Goal: Book appointment/travel/reservation

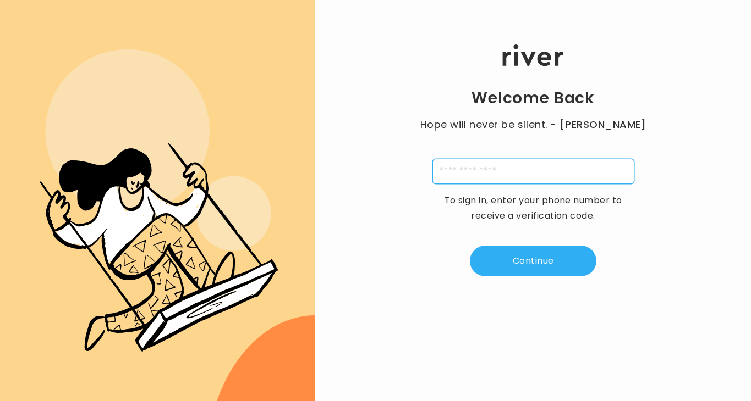
click at [454, 170] on input "tel" at bounding box center [533, 171] width 202 height 25
type input "**********"
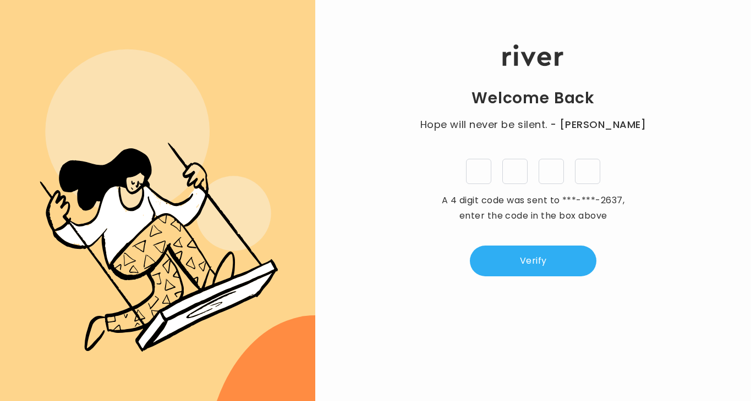
click at [472, 180] on input "tel" at bounding box center [478, 171] width 25 height 25
type input "*"
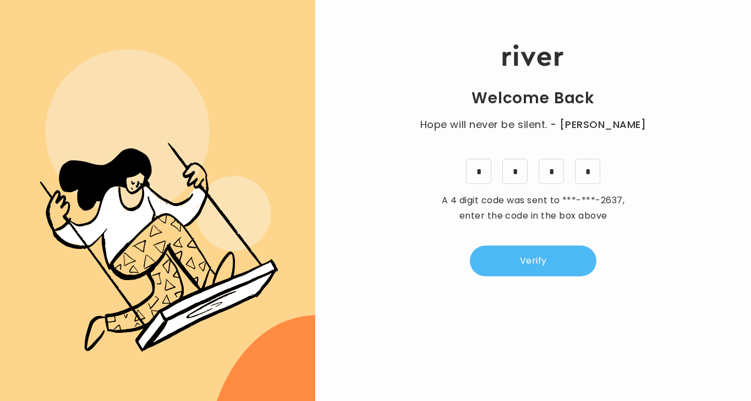
click at [585, 251] on button "Verify" at bounding box center [533, 261] width 126 height 31
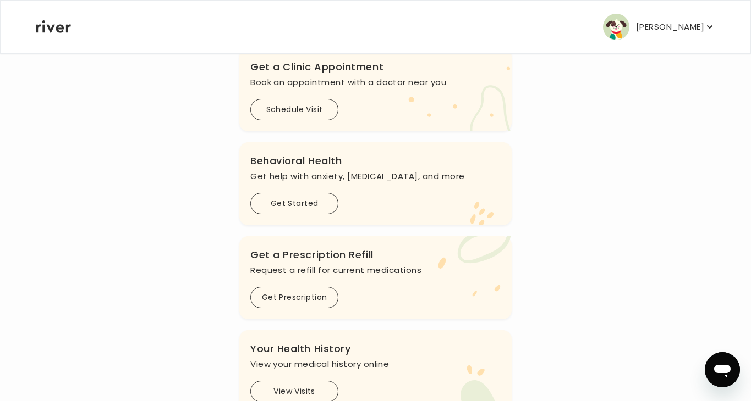
scroll to position [335, 0]
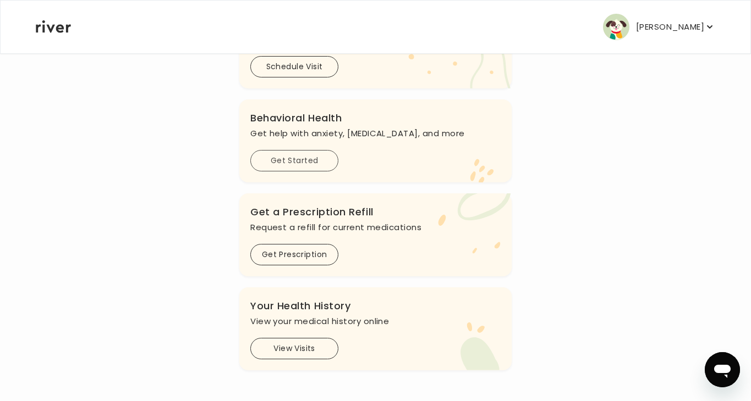
click at [298, 159] on button "Get Started" at bounding box center [294, 160] width 88 height 21
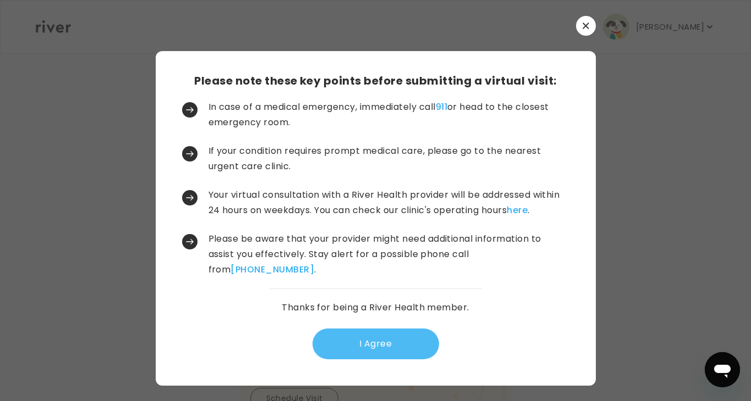
click at [342, 345] on button "I Agree" at bounding box center [375, 344] width 126 height 31
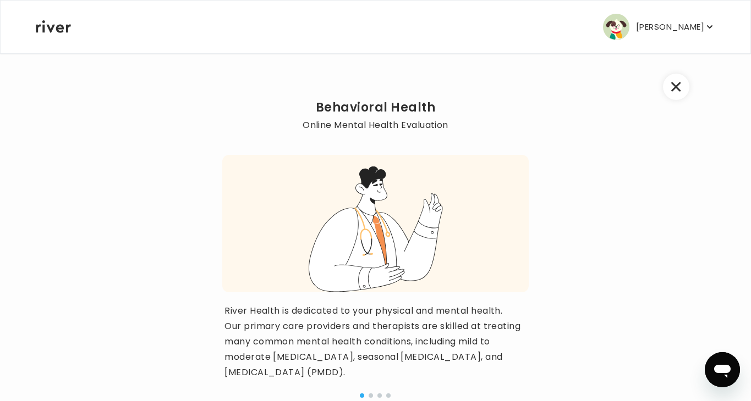
scroll to position [114, 0]
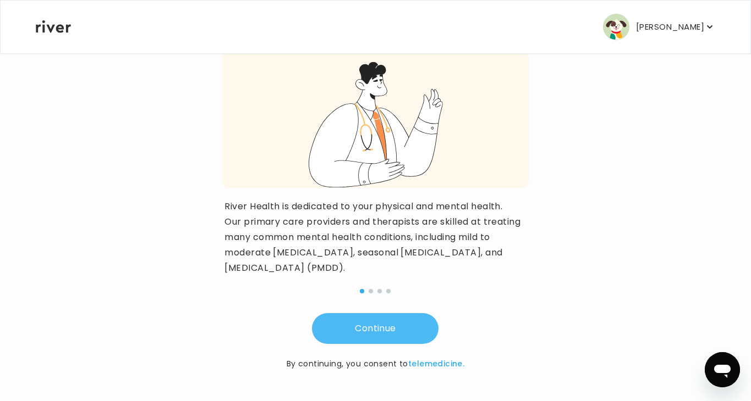
click at [346, 336] on button "Continue" at bounding box center [375, 328] width 126 height 31
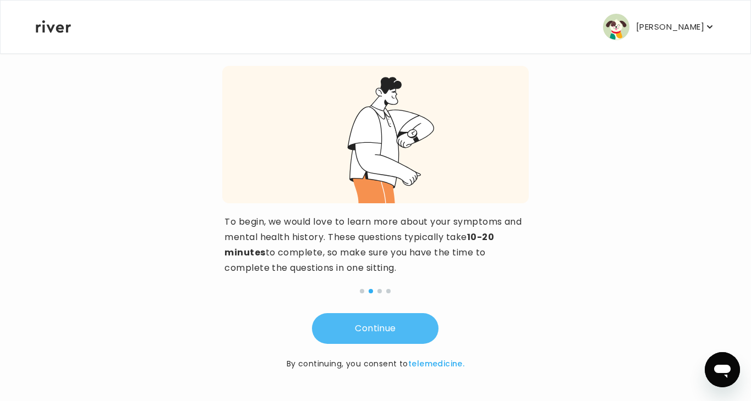
scroll to position [99, 0]
click at [346, 335] on button "Continue" at bounding box center [375, 328] width 126 height 31
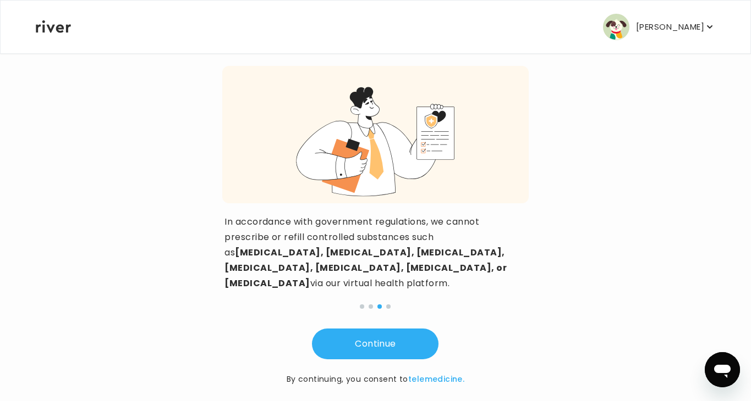
click at [393, 277] on div "Behavioral Health Online Mental Health Evaluation In accordance with government…" at bounding box center [375, 198] width 306 height 375
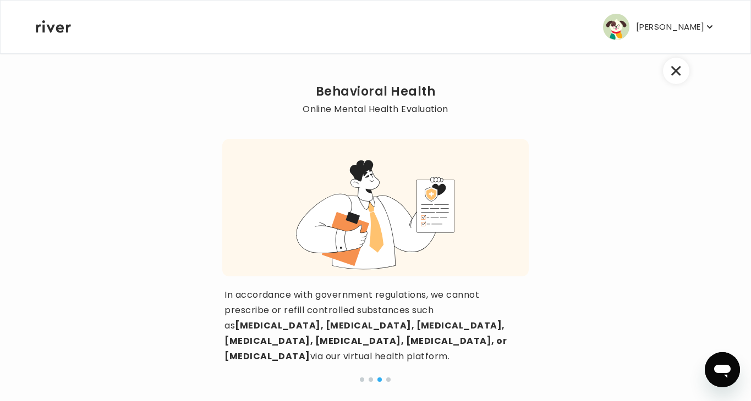
scroll to position [0, 0]
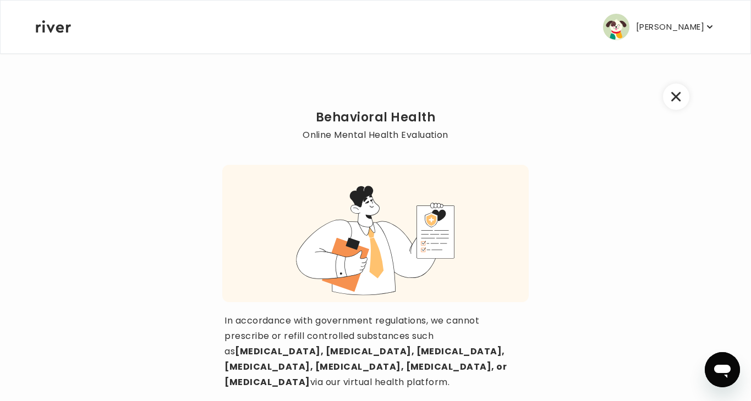
click at [669, 97] on button "button" at bounding box center [676, 97] width 26 height 26
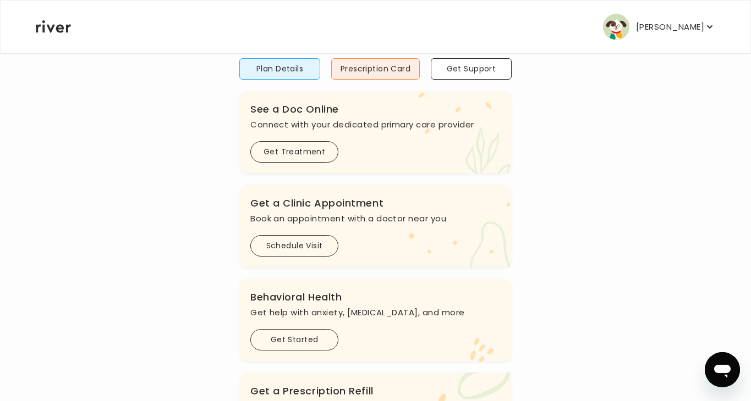
scroll to position [301, 0]
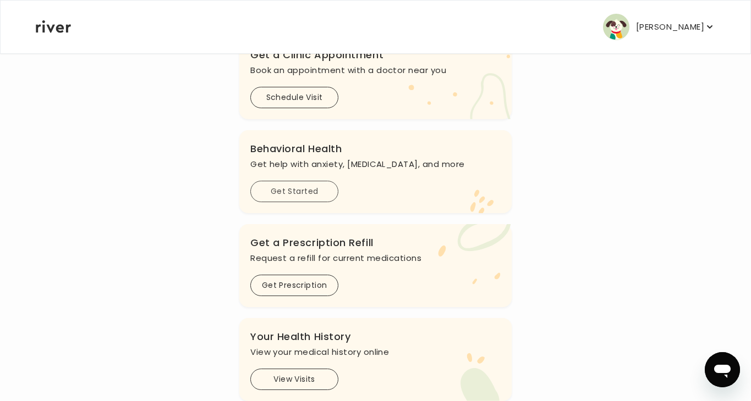
click at [298, 197] on button "Get Started" at bounding box center [294, 191] width 88 height 21
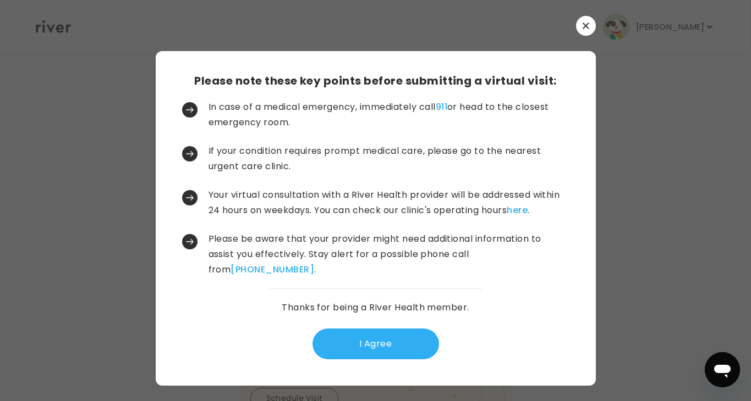
scroll to position [0, 0]
click at [368, 341] on button "I Agree" at bounding box center [375, 344] width 126 height 31
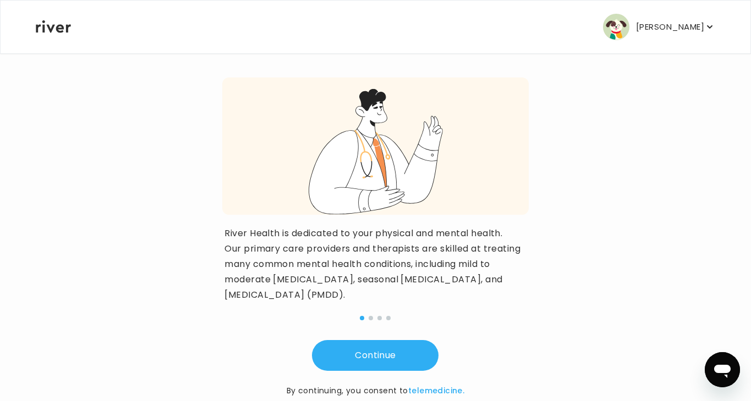
scroll to position [114, 0]
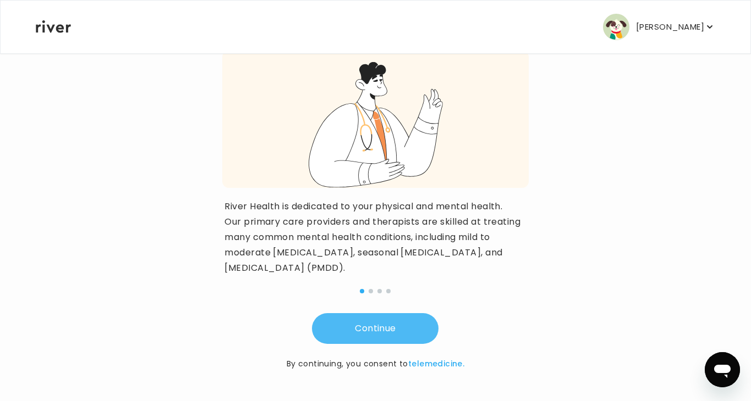
click at [351, 335] on button "Continue" at bounding box center [375, 328] width 126 height 31
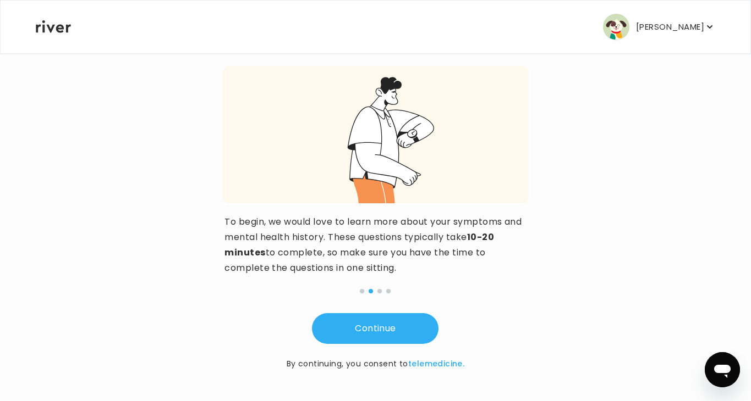
click at [344, 292] on div "Continue By continuing, you consent to telemedicine." at bounding box center [375, 329] width 306 height 81
click at [348, 325] on button "Continue" at bounding box center [375, 328] width 126 height 31
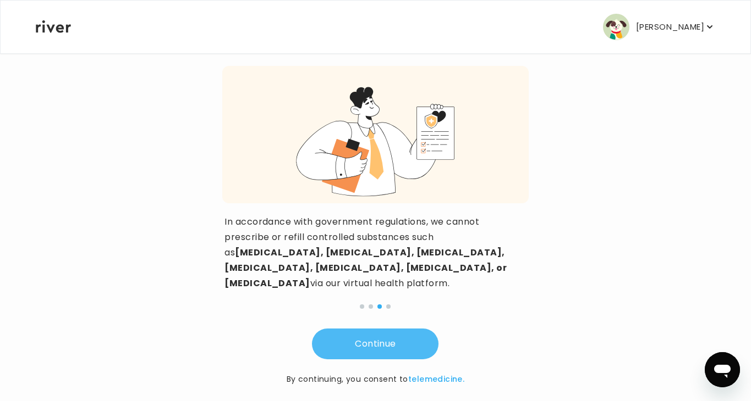
click at [348, 329] on button "Continue" at bounding box center [375, 344] width 126 height 31
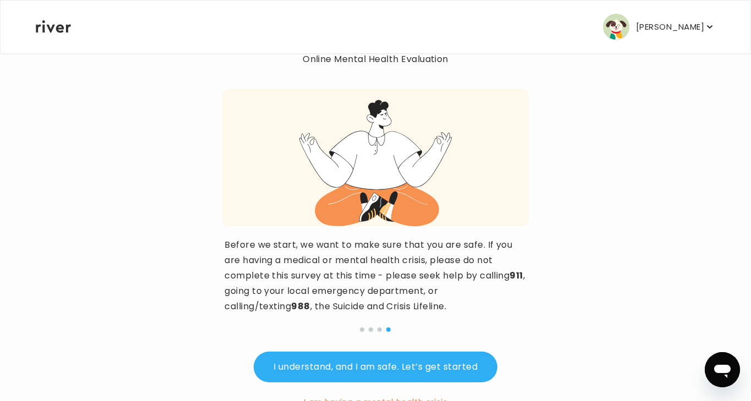
scroll to position [0, 0]
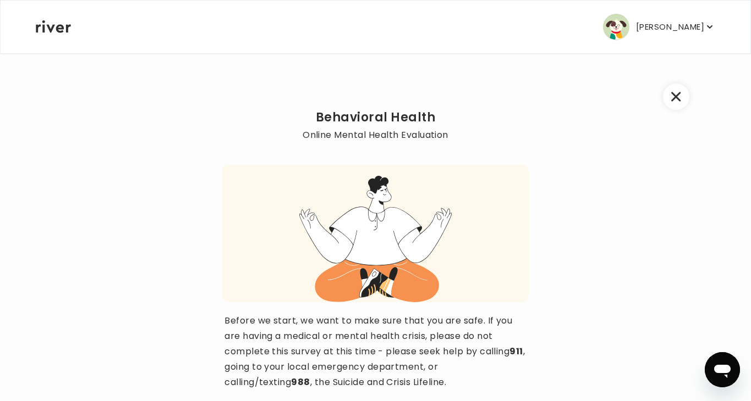
click at [682, 101] on button "button" at bounding box center [676, 97] width 26 height 26
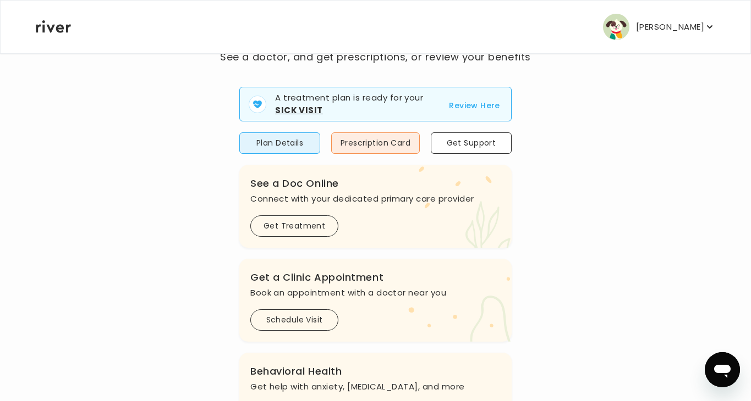
scroll to position [184, 0]
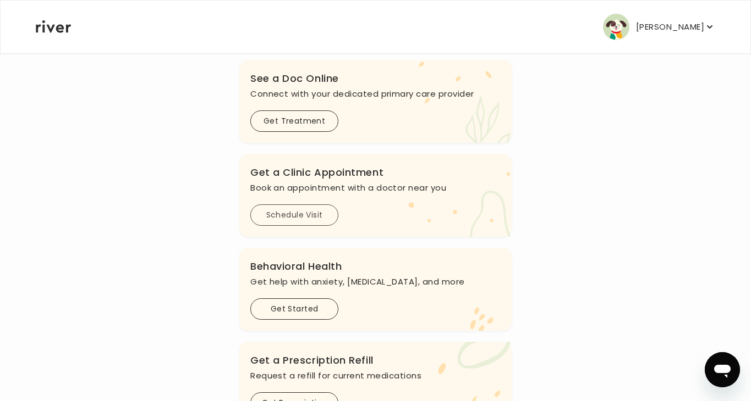
click at [315, 219] on button "Schedule Visit" at bounding box center [294, 215] width 88 height 21
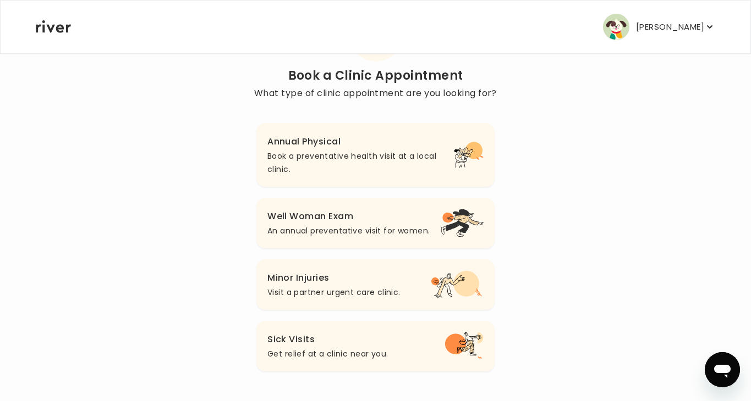
scroll to position [78, 0]
click at [335, 166] on p "Book a preventative health visit at a local clinic." at bounding box center [360, 161] width 186 height 26
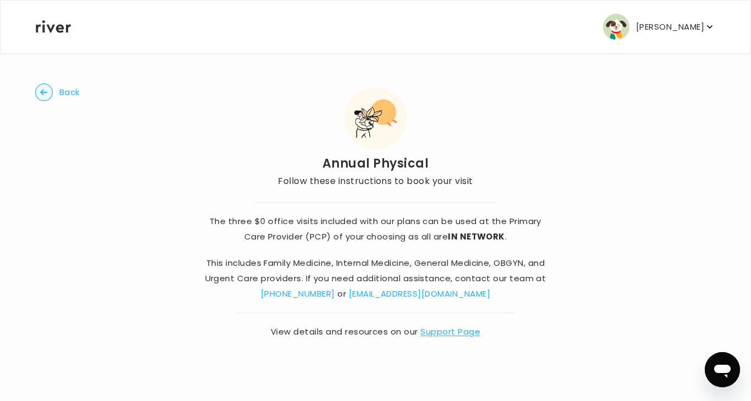
click at [267, 204] on div "The three $0 office visits included with our plans can be used at the Primary C…" at bounding box center [375, 270] width 347 height 137
click at [223, 317] on div "The three $0 office visits included with our plans can be used at the Primary C…" at bounding box center [375, 270] width 347 height 137
click at [48, 94] on circle "button" at bounding box center [44, 92] width 17 height 17
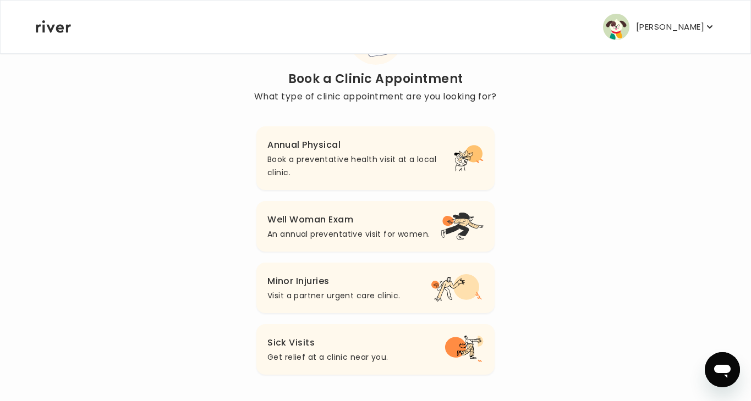
scroll to position [78, 0]
